Goal: Task Accomplishment & Management: Manage account settings

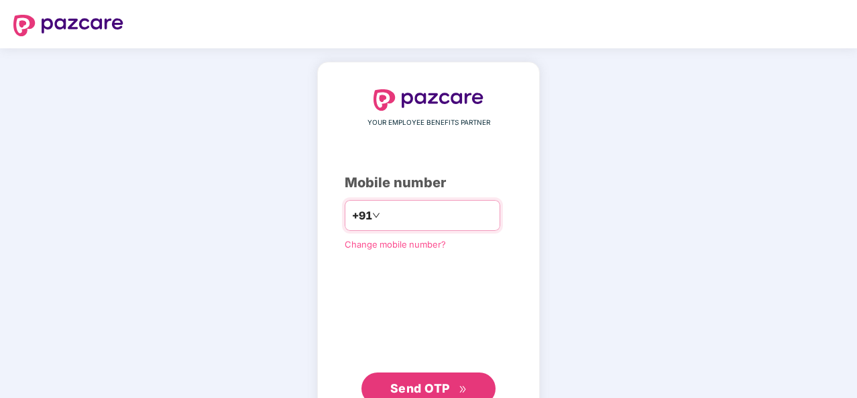
type input "**********"
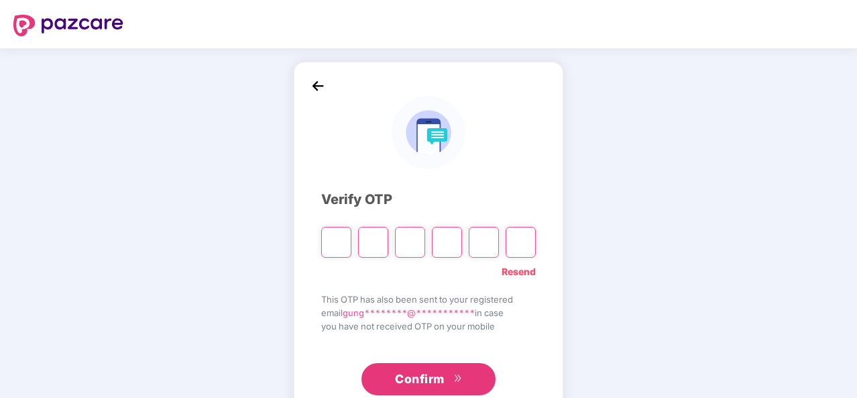
type input "*"
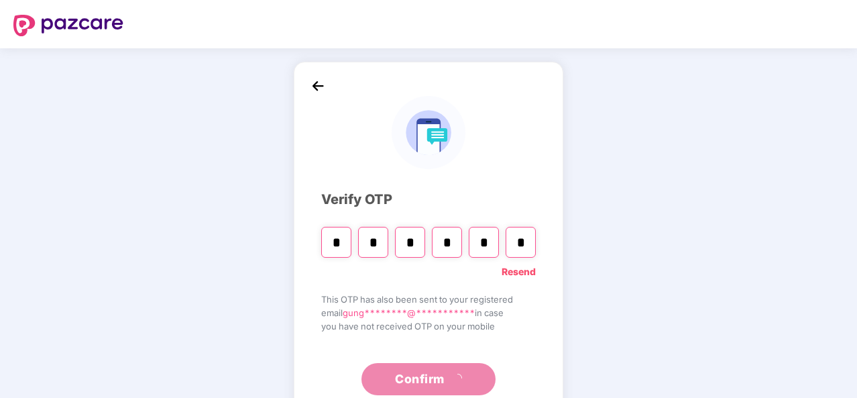
type input "*"
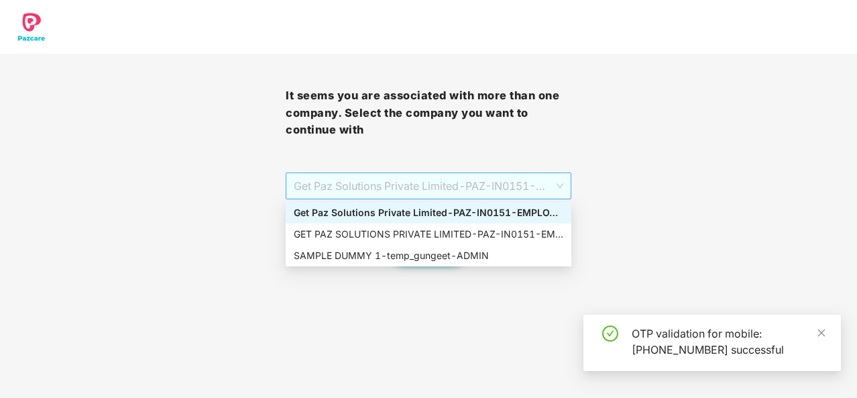
click at [335, 195] on span "Get Paz Solutions Private Limited - PAZ-IN0151 - EMPLOYEE" at bounding box center [429, 185] width 270 height 25
click at [337, 262] on div "SAMPLE DUMMY 1 - temp_gungeet - ADMIN" at bounding box center [429, 255] width 270 height 15
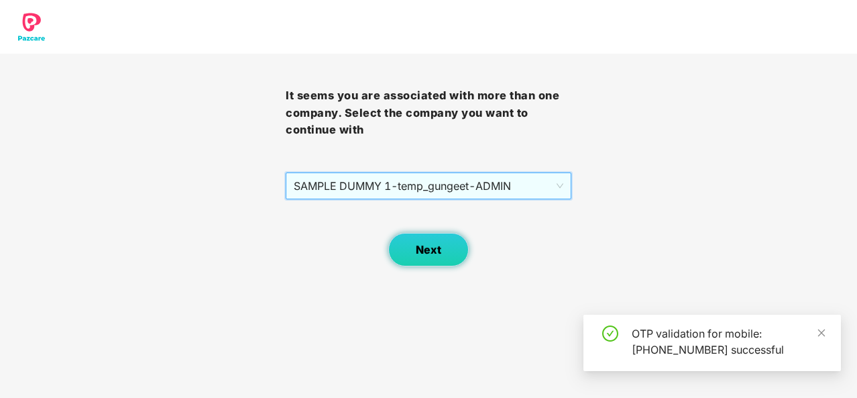
click at [411, 256] on button "Next" at bounding box center [428, 250] width 81 height 34
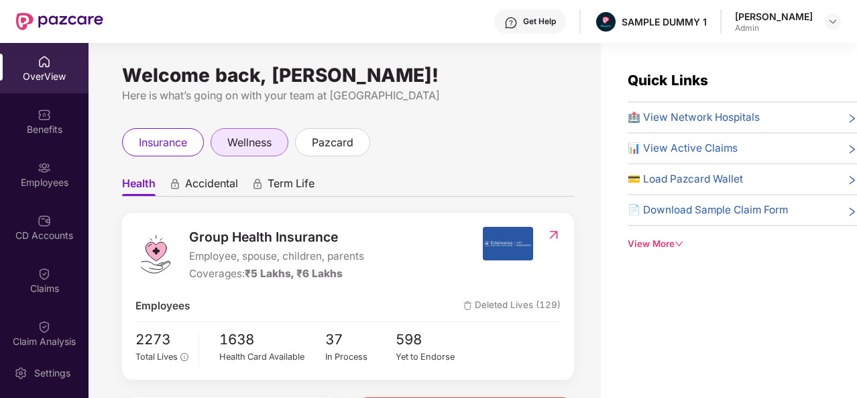
click at [236, 143] on span "wellness" at bounding box center [249, 142] width 44 height 17
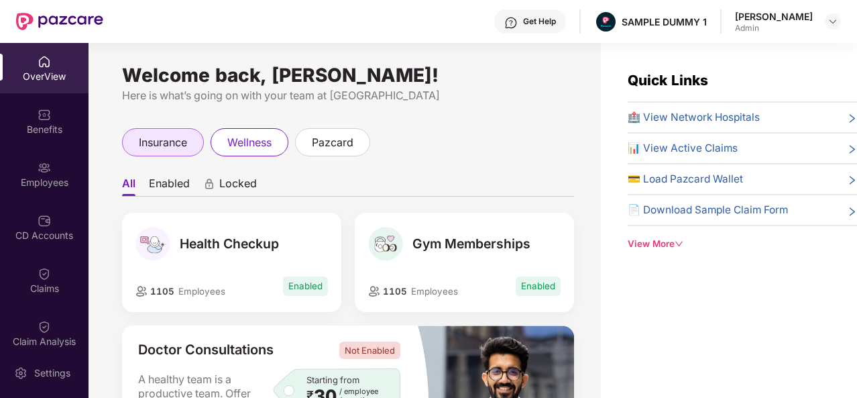
click at [161, 143] on span "insurance" at bounding box center [163, 142] width 48 height 17
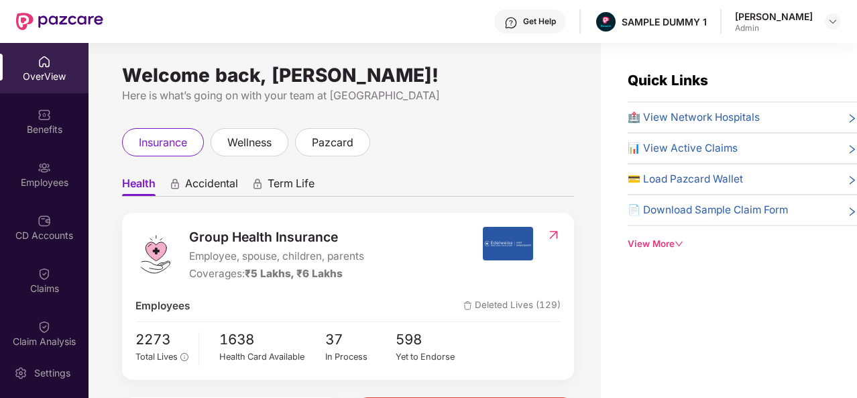
click at [415, 96] on div "Here is what’s going on with your team at [GEOGRAPHIC_DATA]" at bounding box center [348, 95] width 452 height 17
click at [835, 23] on img at bounding box center [833, 21] width 11 height 11
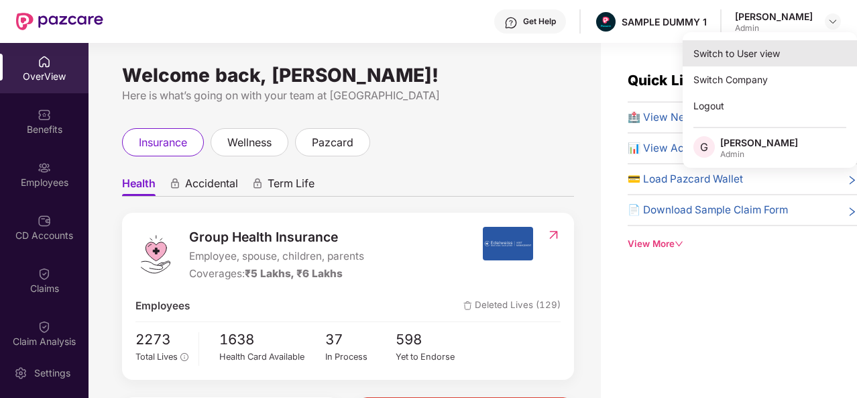
click at [735, 56] on div "Switch to User view" at bounding box center [770, 53] width 174 height 26
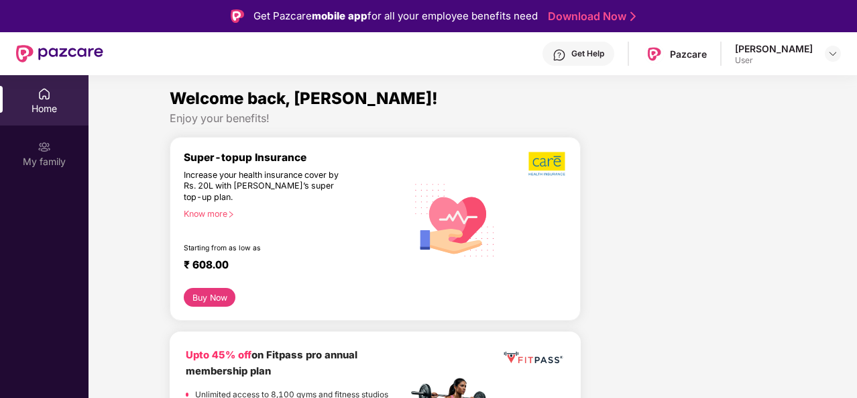
click at [773, 60] on div "User" at bounding box center [774, 60] width 78 height 11
click at [831, 54] on img at bounding box center [833, 53] width 11 height 11
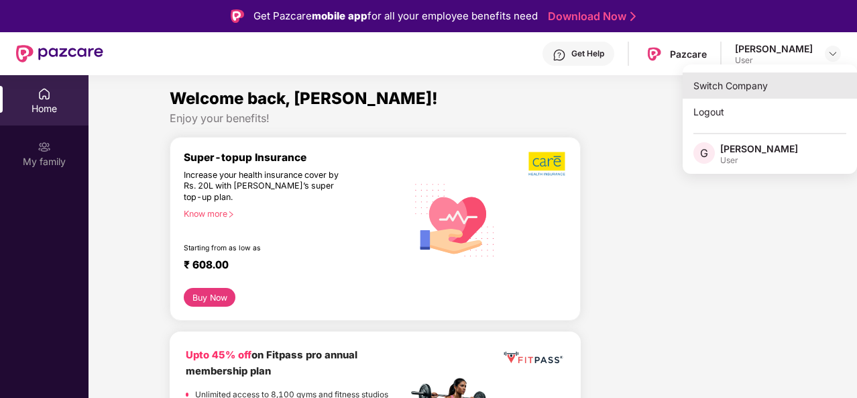
click at [745, 85] on div "Switch Company" at bounding box center [770, 85] width 174 height 26
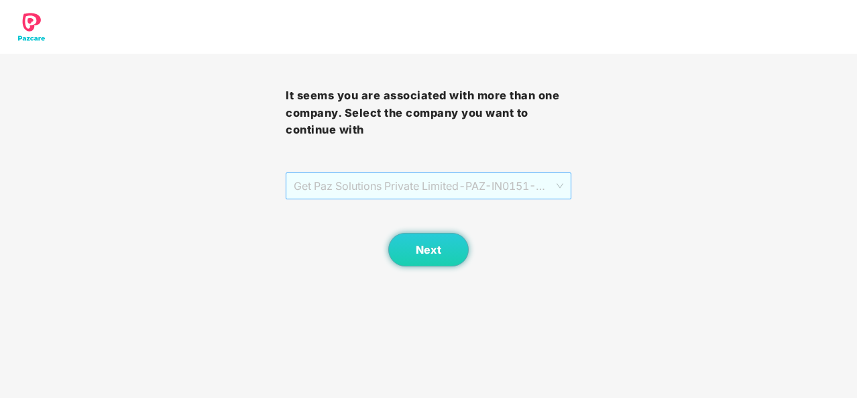
click at [478, 184] on span "Get Paz Solutions Private Limited - PAZ-IN0151 - EMPLOYEE" at bounding box center [429, 185] width 270 height 25
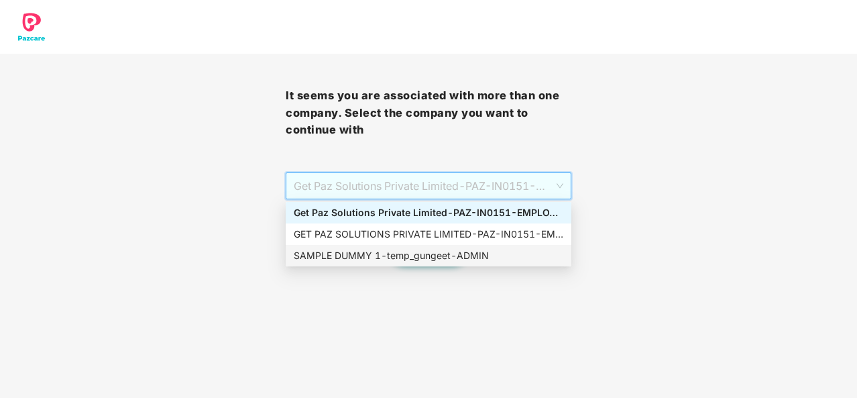
click at [458, 252] on div "SAMPLE DUMMY 1 - temp_gungeet - ADMIN" at bounding box center [429, 255] width 270 height 15
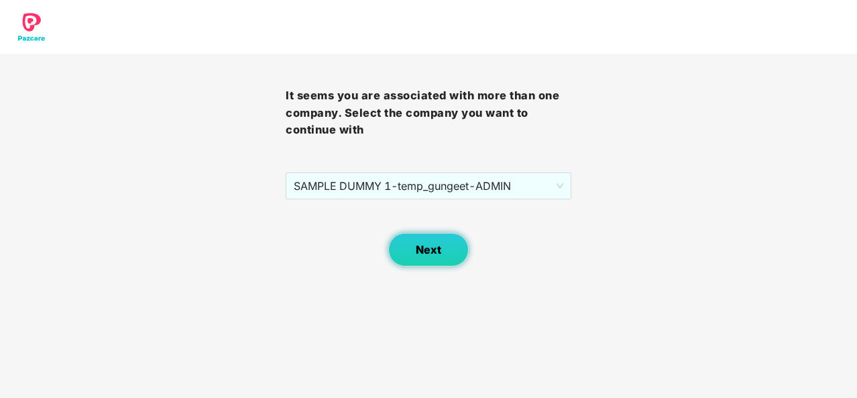
click at [455, 258] on button "Next" at bounding box center [428, 250] width 81 height 34
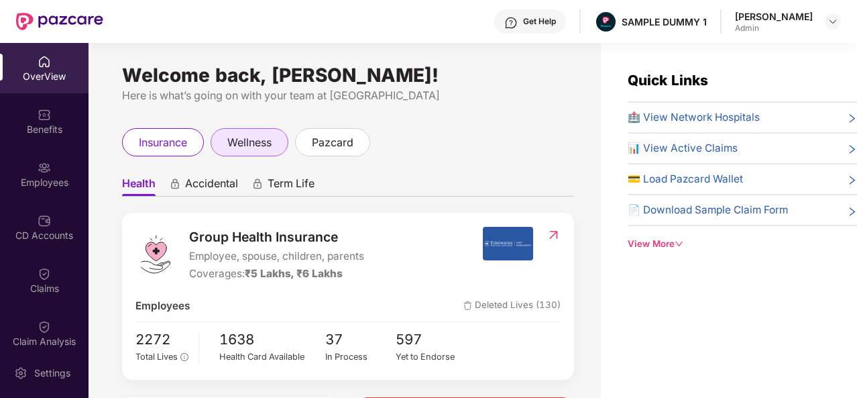
click at [280, 138] on div "wellness" at bounding box center [250, 142] width 78 height 28
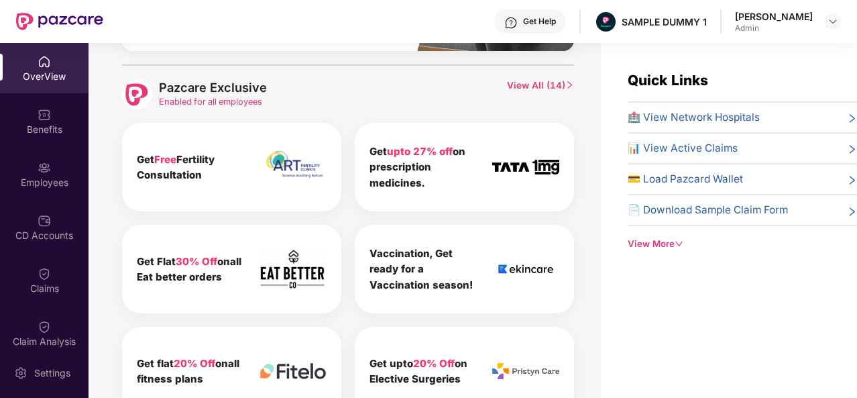
scroll to position [685, 0]
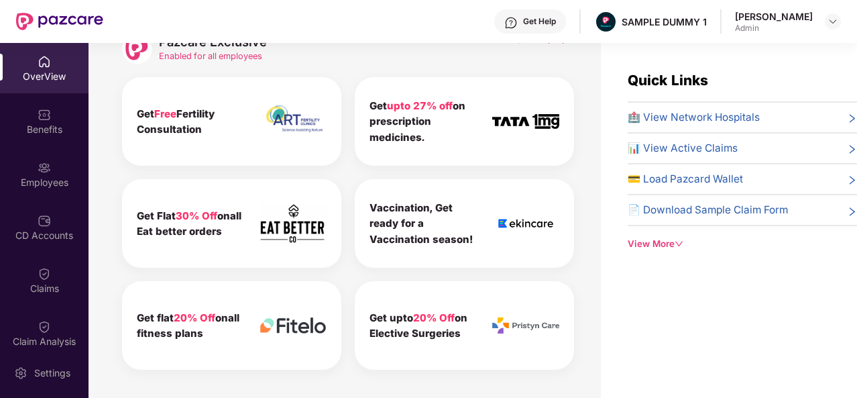
click at [398, 73] on div "Pazcare Exclusive Enabled for all employees View All ( 14 ) Get Free Fertility …" at bounding box center [348, 197] width 452 height 356
click at [44, 75] on div "OverView" at bounding box center [44, 76] width 89 height 13
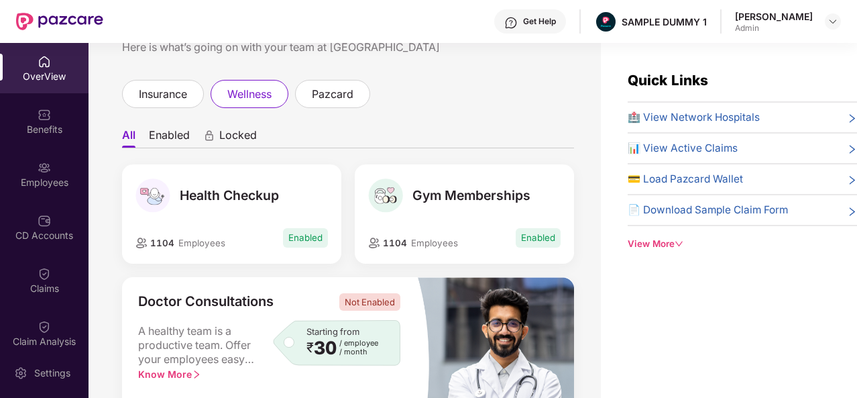
scroll to position [0, 0]
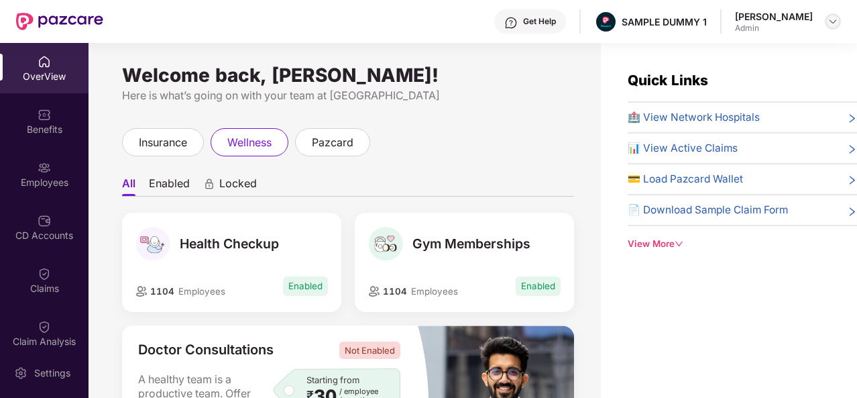
click at [831, 26] on img at bounding box center [833, 21] width 11 height 11
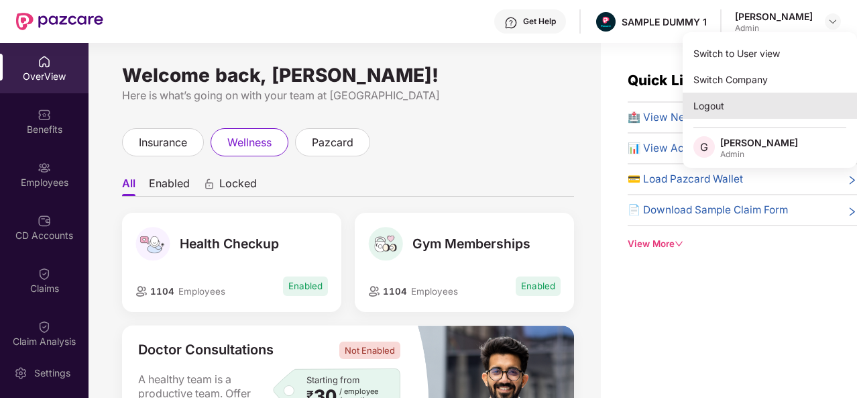
click at [705, 105] on div "Logout" at bounding box center [770, 106] width 174 height 26
